Goal: Ask a question

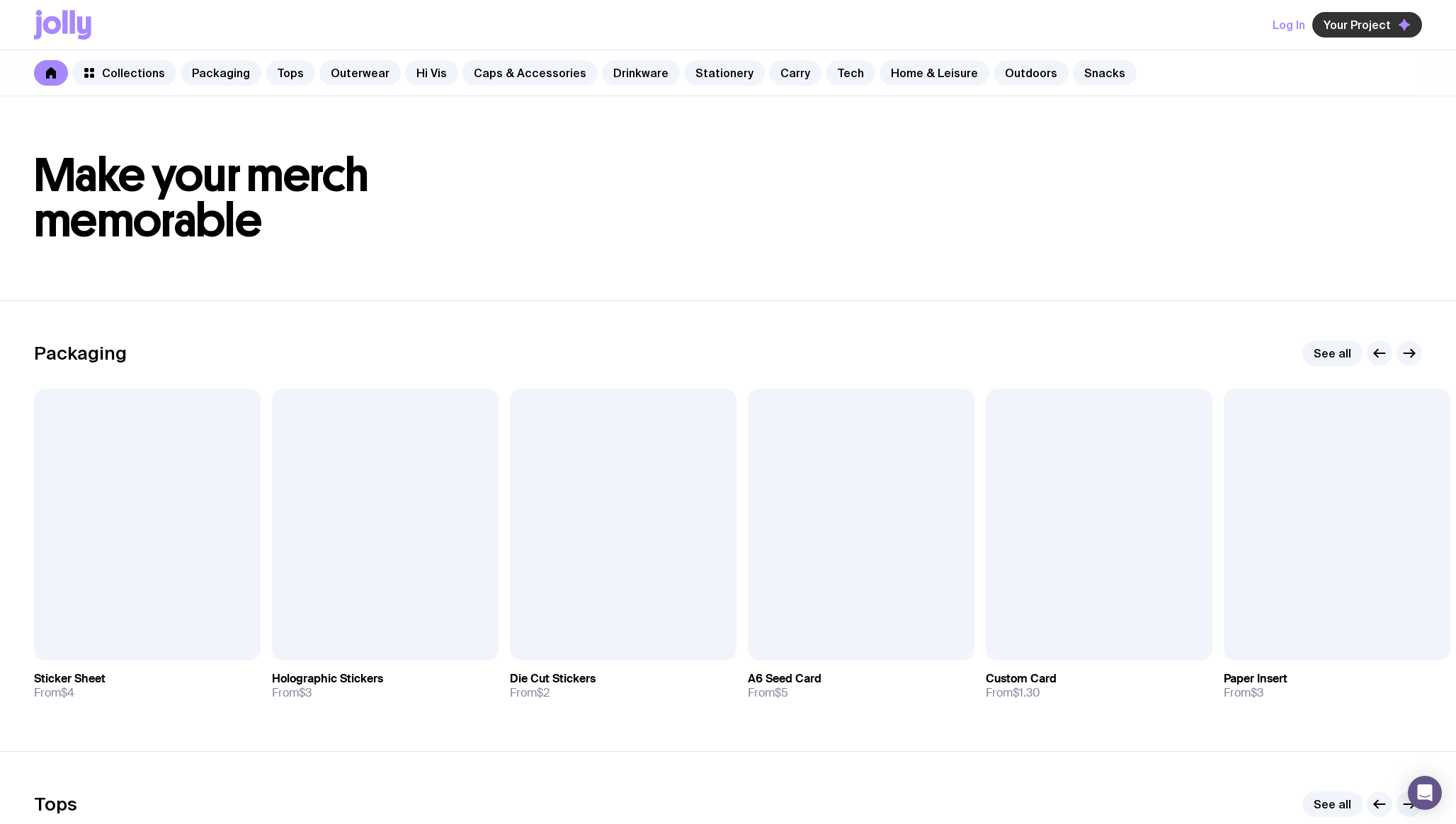
click at [1355, 23] on span "Your Project" at bounding box center [1357, 25] width 67 height 15
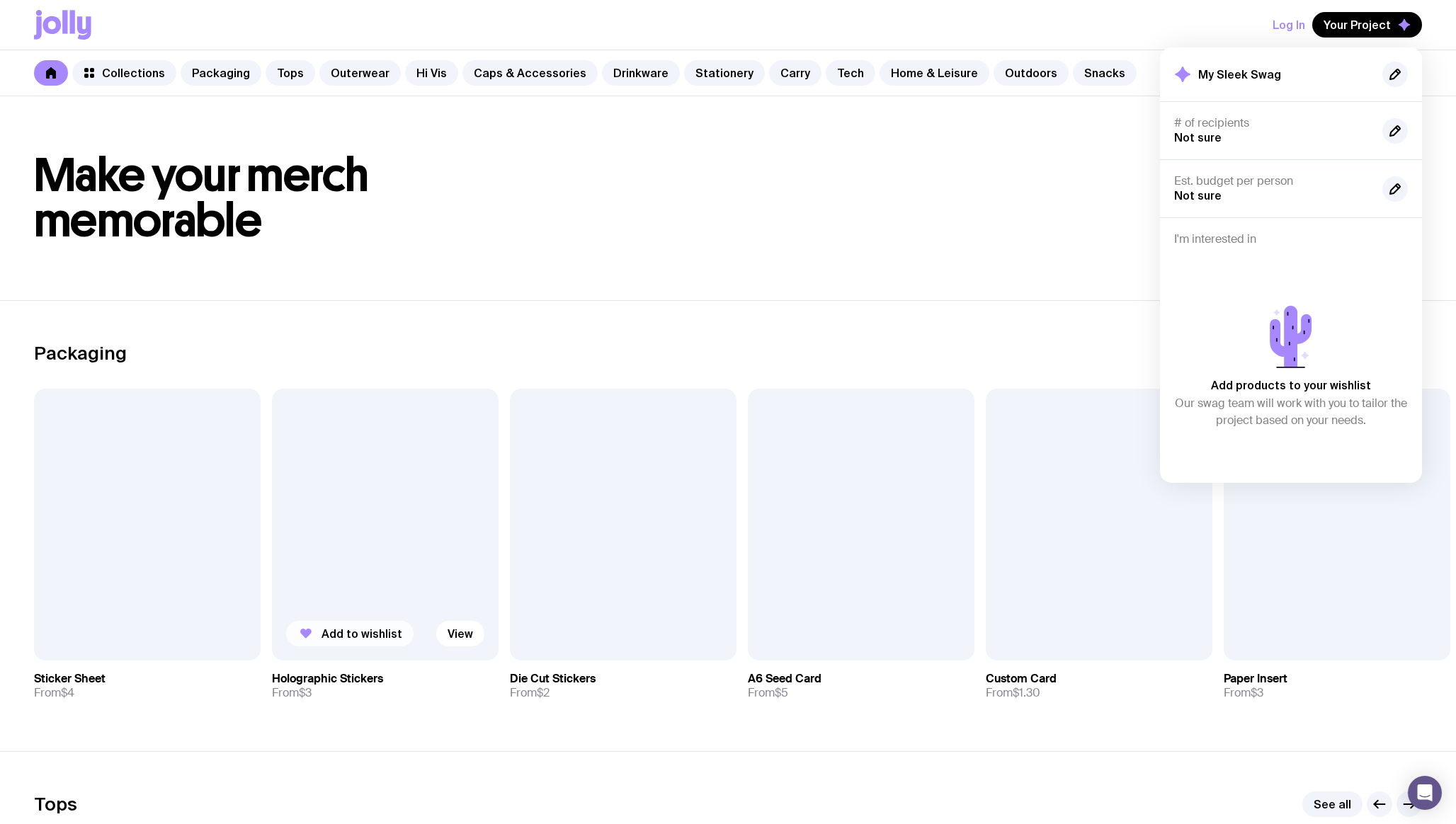
click at [353, 632] on span "Add to wishlist" at bounding box center [362, 634] width 81 height 15
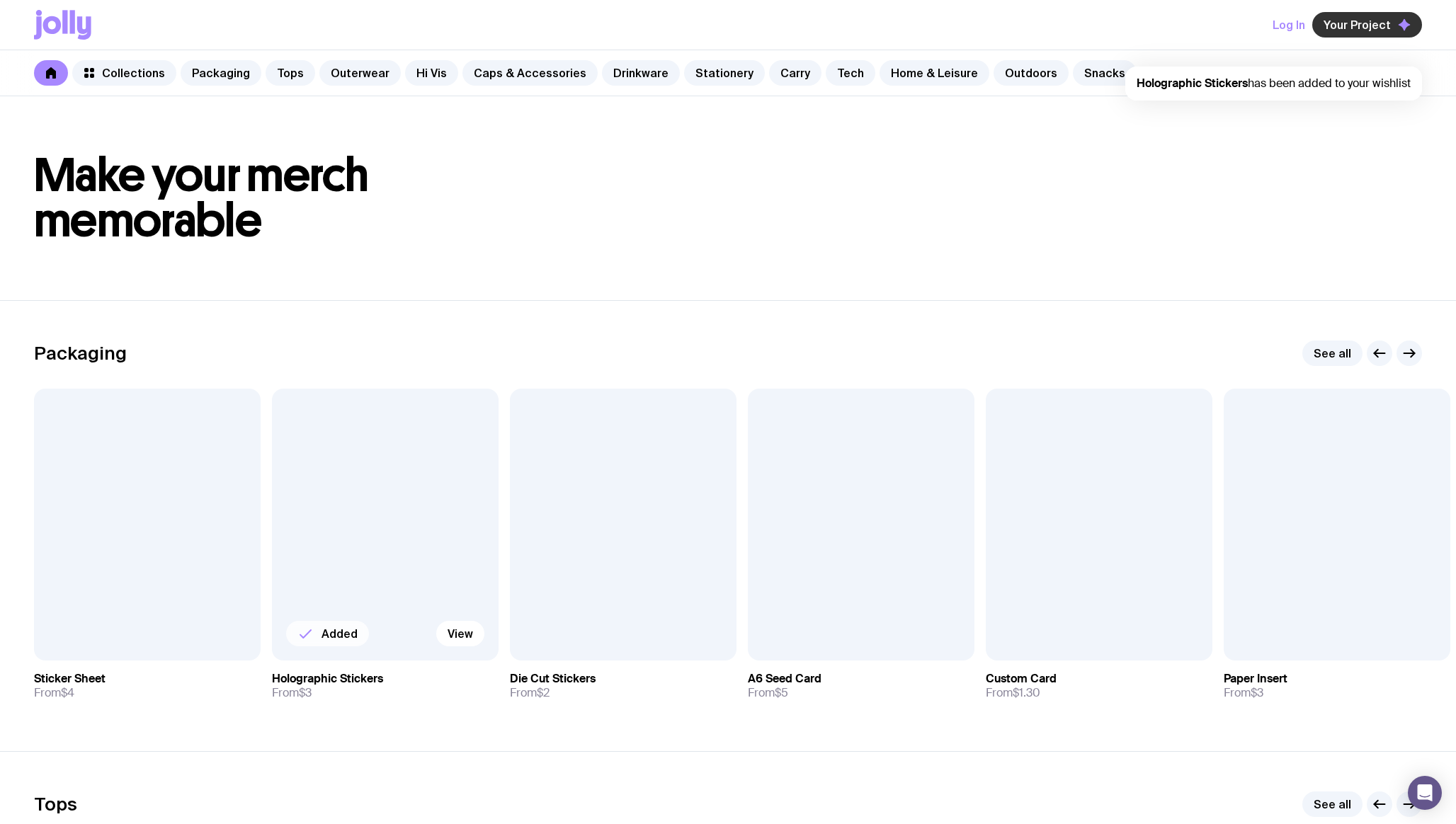
click at [1361, 29] on span "Your Project" at bounding box center [1357, 25] width 67 height 15
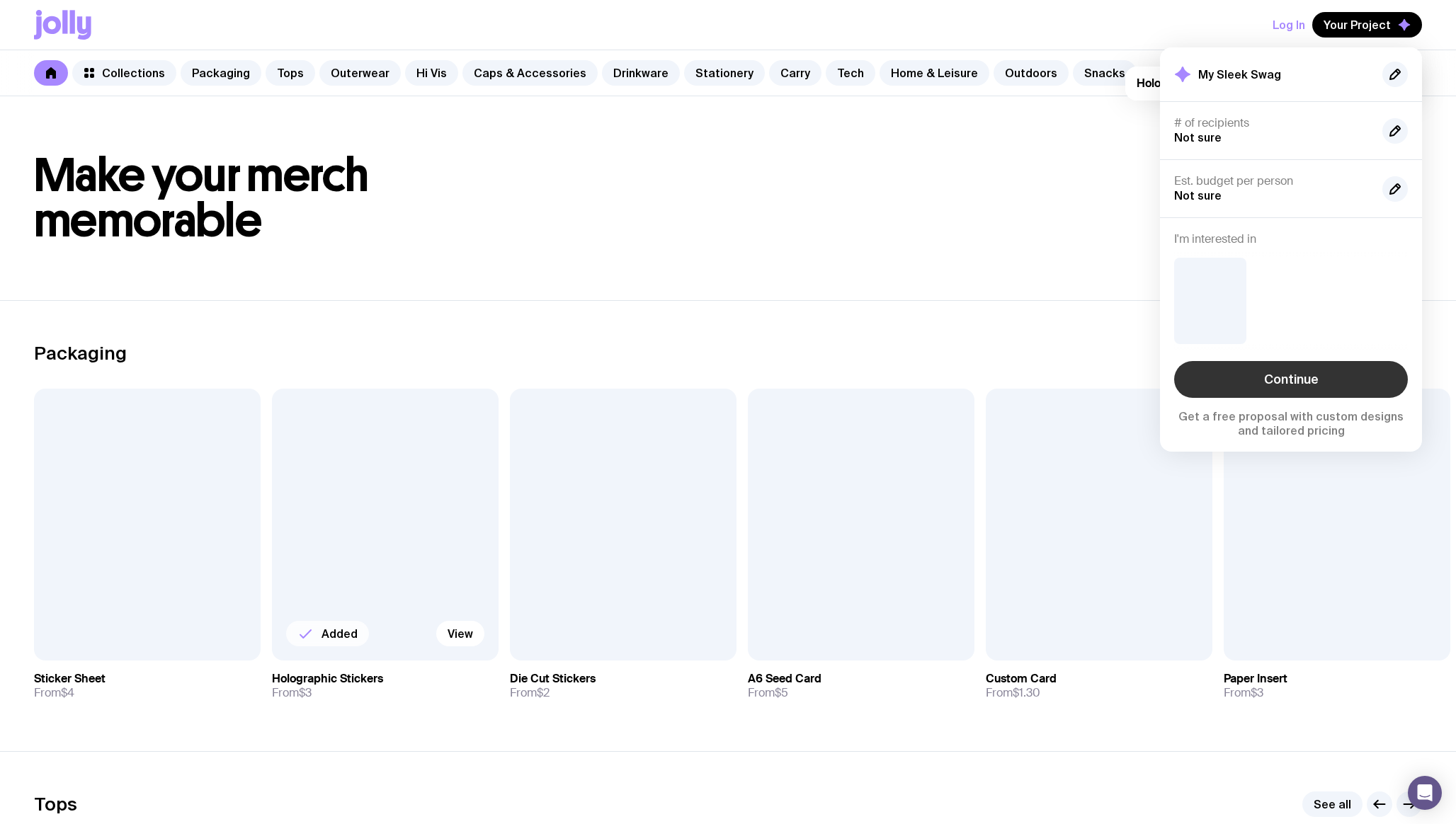
click at [1314, 372] on link "Continue" at bounding box center [1291, 380] width 234 height 37
